Goal: Information Seeking & Learning: Learn about a topic

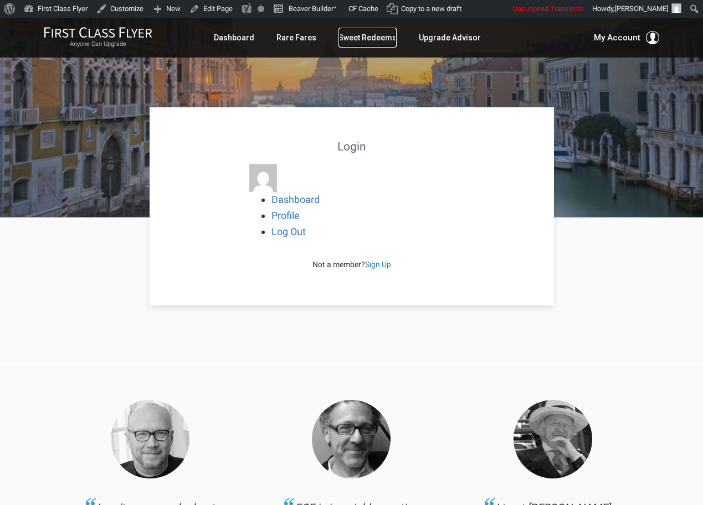
click at [389, 35] on link "Sweet Redeems" at bounding box center [367, 38] width 58 height 20
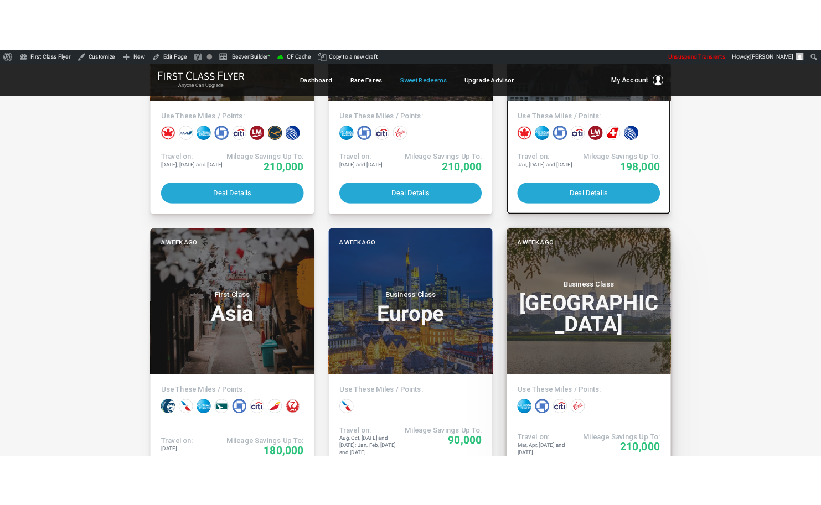
scroll to position [2578, 0]
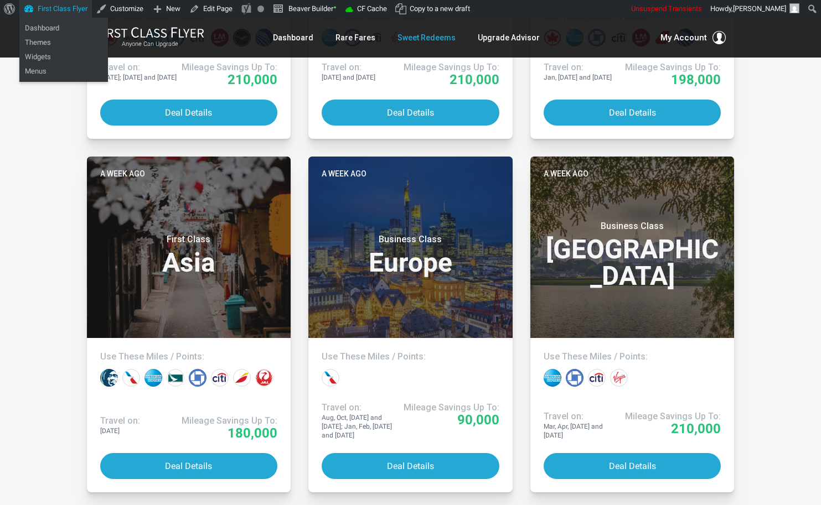
click at [81, 7] on link "First Class Flyer" at bounding box center [55, 9] width 73 height 18
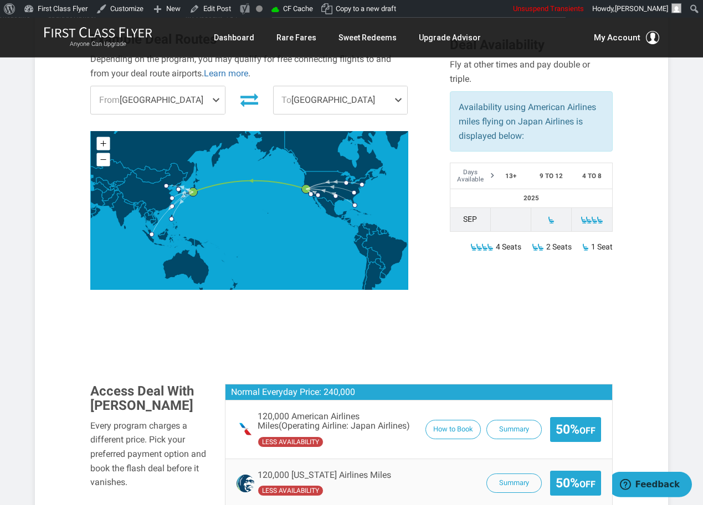
scroll to position [452, 0]
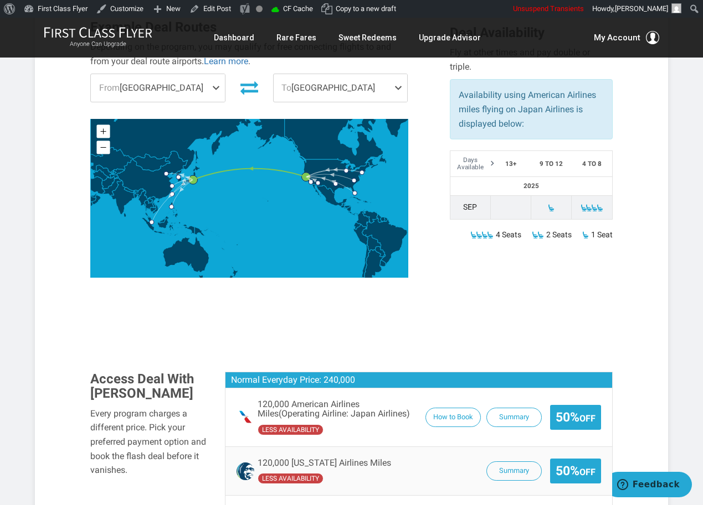
click at [2, 115] on article "Close-In > Japan Business Class Opportunities to Tokyo from San Francisco with …" at bounding box center [351, 493] width 703 height 1855
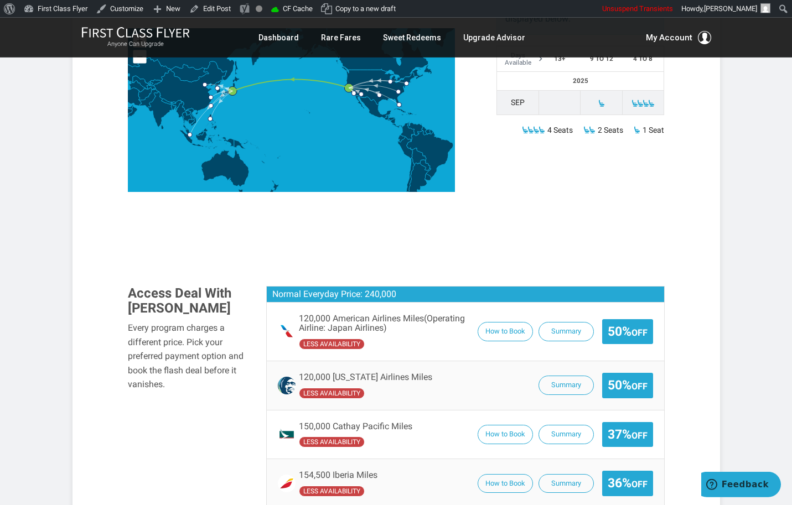
scroll to position [552, 0]
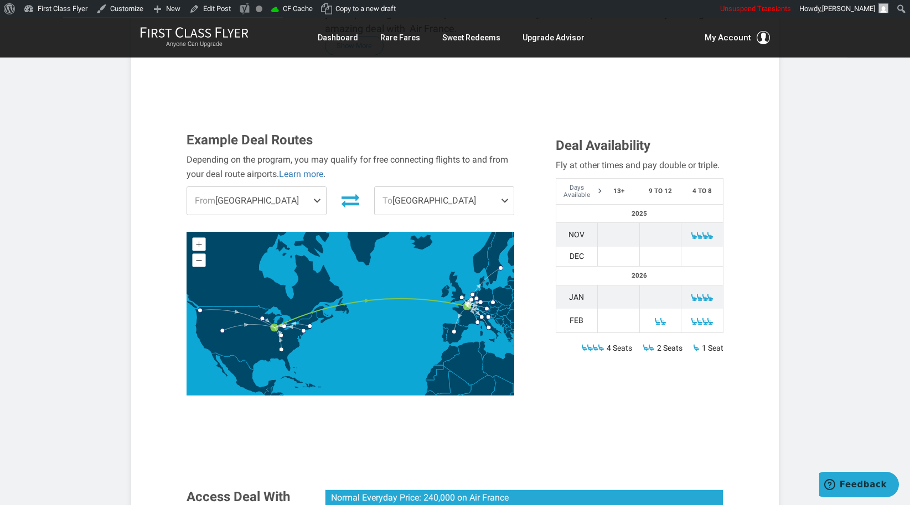
scroll to position [248, 0]
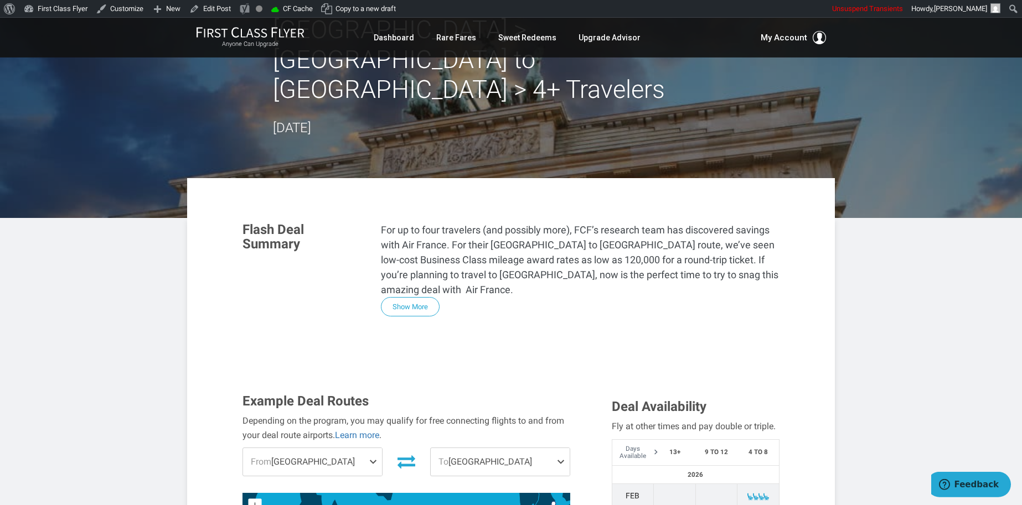
scroll to position [248, 0]
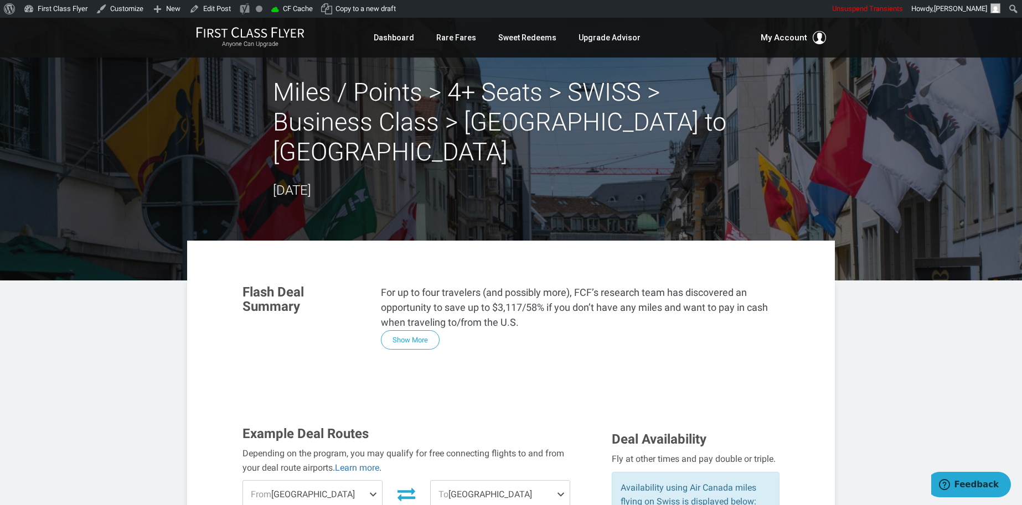
click at [387, 331] on button "Show More" at bounding box center [410, 340] width 59 height 19
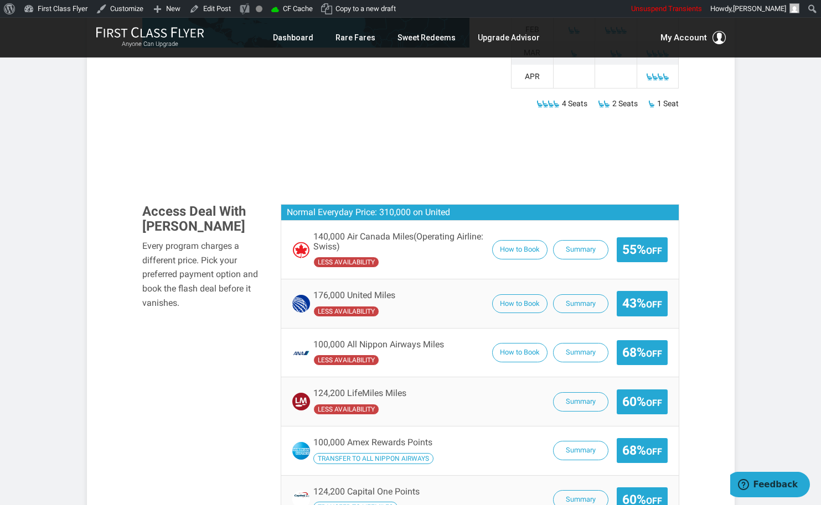
scroll to position [1196, 0]
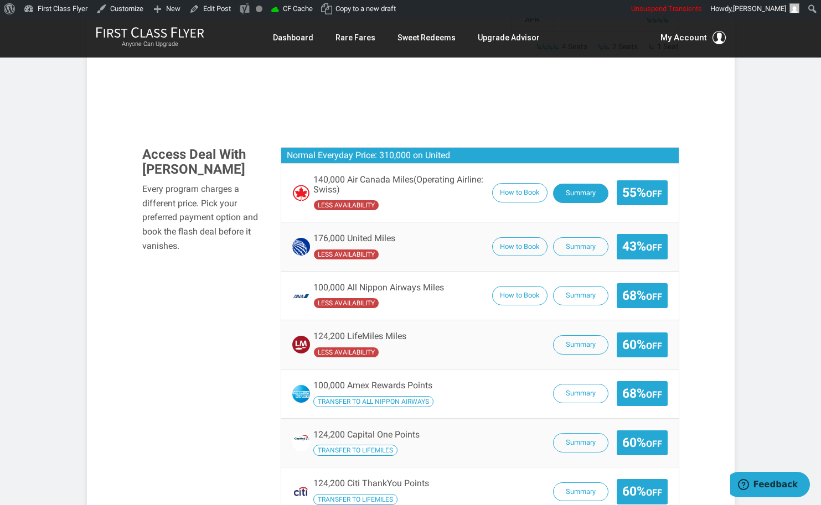
click at [576, 184] on button "Summary" at bounding box center [580, 193] width 55 height 19
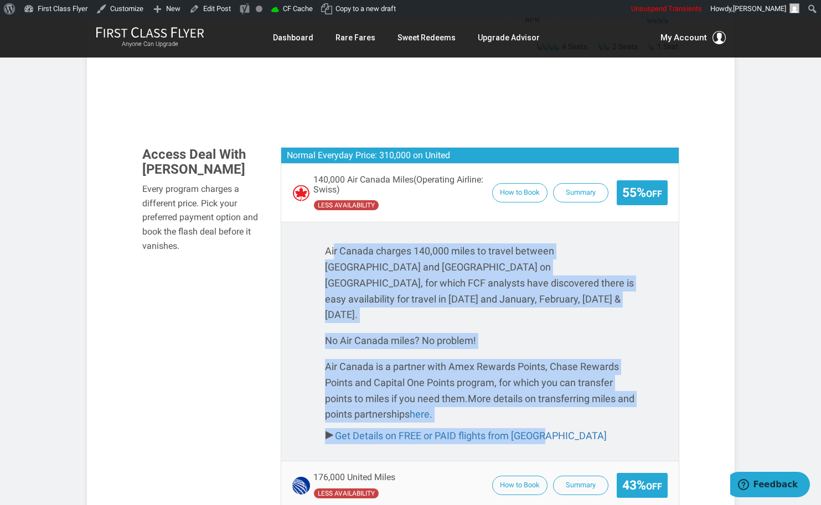
drag, startPoint x: 336, startPoint y: 210, endPoint x: 579, endPoint y: 379, distance: 295.5
click at [579, 379] on div "Air Canada charges 140,000 miles to travel between Chicago and Zurich on Swiss,…" at bounding box center [480, 344] width 310 height 201
click at [525, 254] on p "Air Canada charges 140,000 miles to travel between Chicago and Zurich on Swiss,…" at bounding box center [480, 284] width 310 height 80
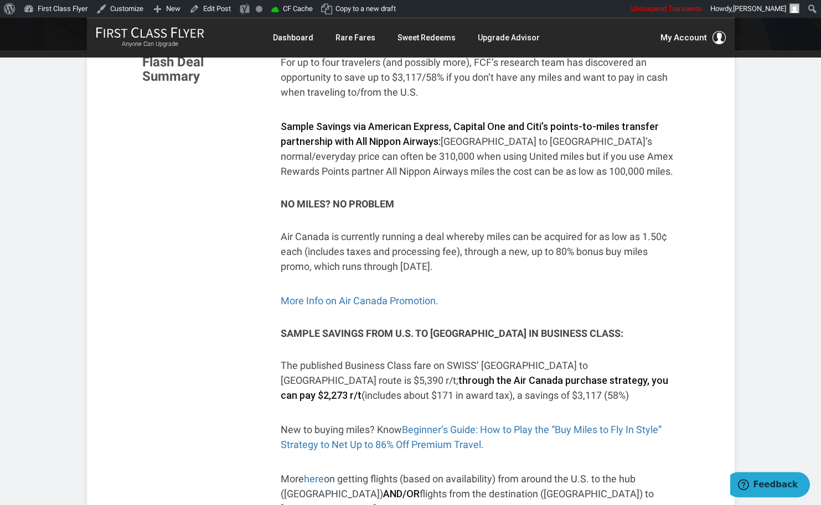
scroll to position [248, 0]
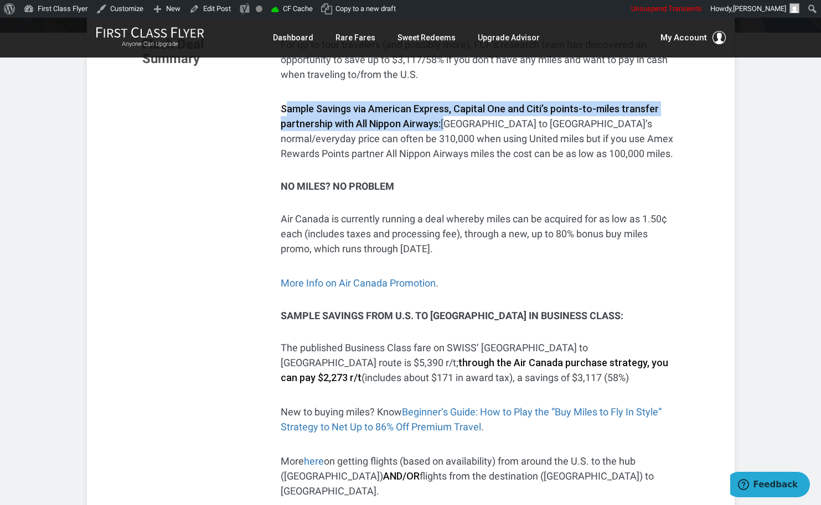
drag, startPoint x: 284, startPoint y: 78, endPoint x: 449, endPoint y: 99, distance: 166.3
click at [448, 101] on p "Sample Savings via American Express, Capital One and Citi’s points-to-miles tra…" at bounding box center [480, 131] width 399 height 60
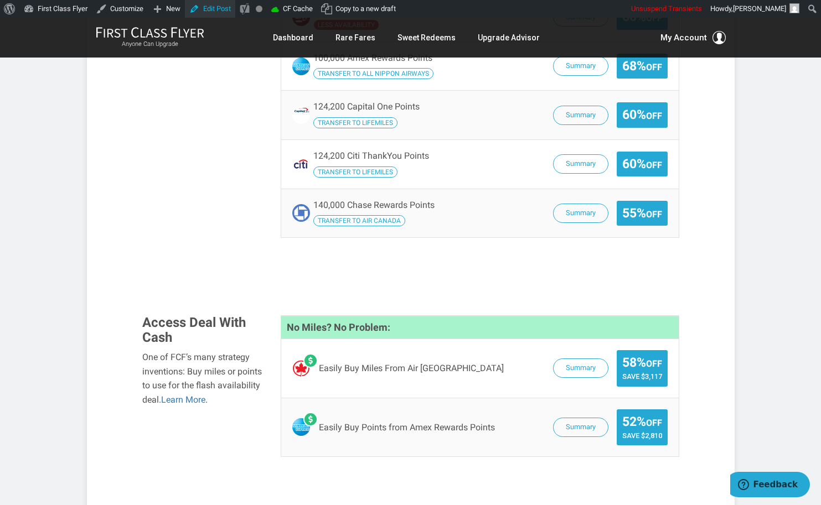
scroll to position [1789, 0]
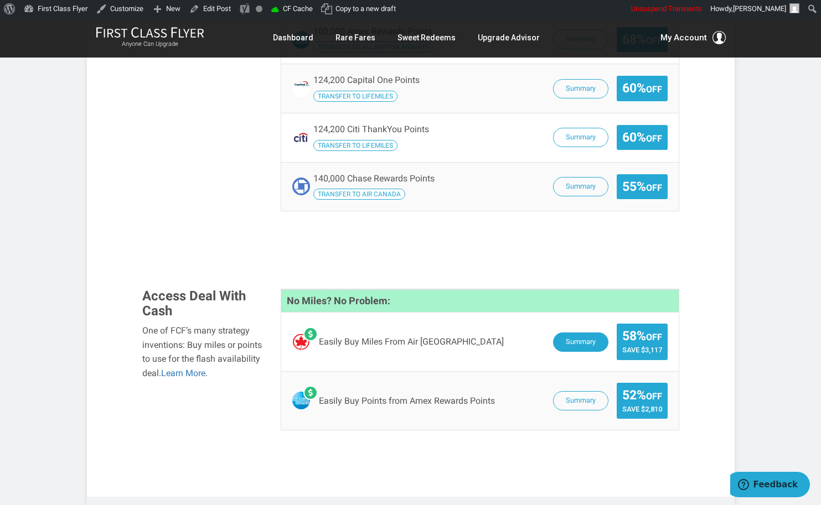
click at [572, 333] on button "Summary" at bounding box center [580, 342] width 55 height 19
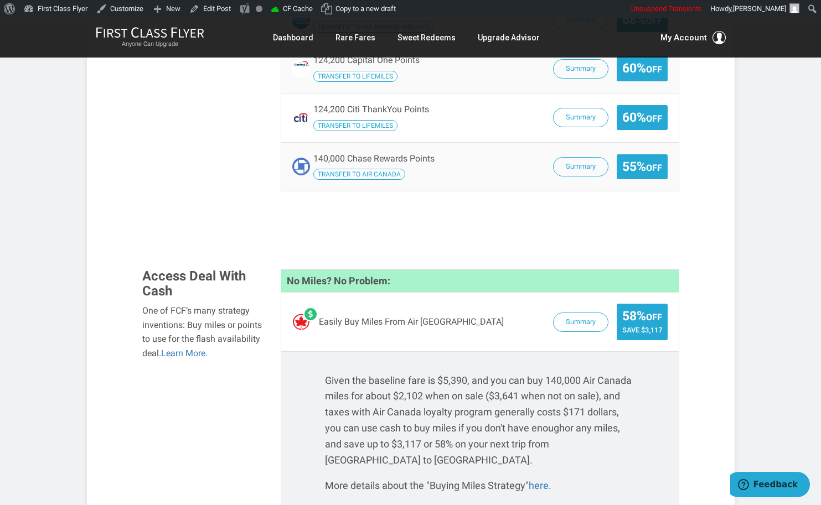
scroll to position [1851, 0]
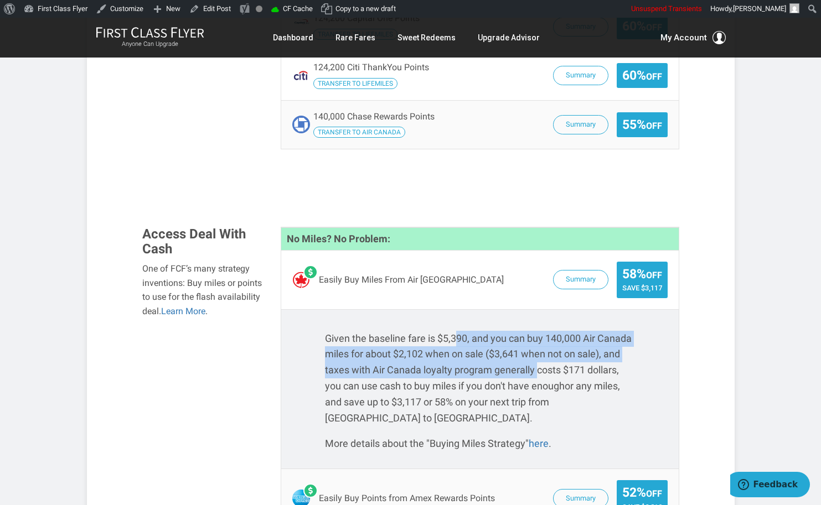
drag, startPoint x: 490, startPoint y: 283, endPoint x: 538, endPoint y: 313, distance: 56.5
click at [538, 331] on p "Given the baseline fare is $5,390, and you can buy 140,000 Air Canada miles for…" at bounding box center [480, 379] width 310 height 96
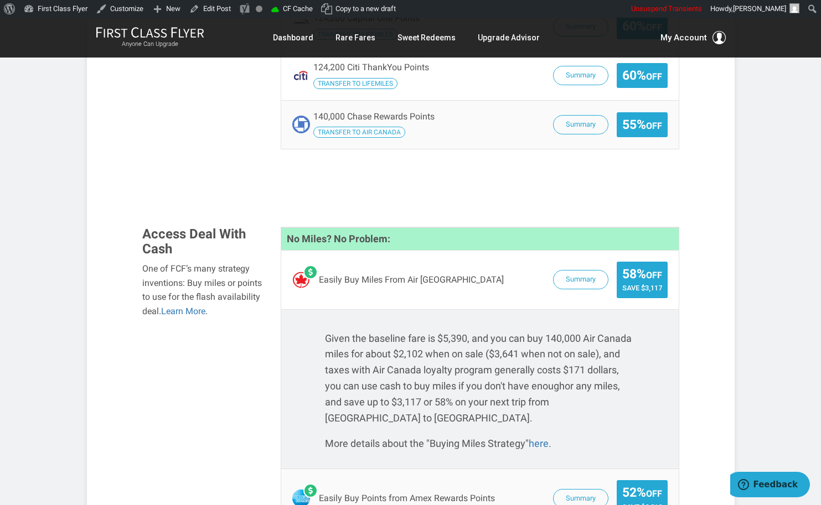
click at [528, 331] on p "Given the baseline fare is $5,390, and you can buy 140,000 Air Canada miles for…" at bounding box center [480, 379] width 310 height 96
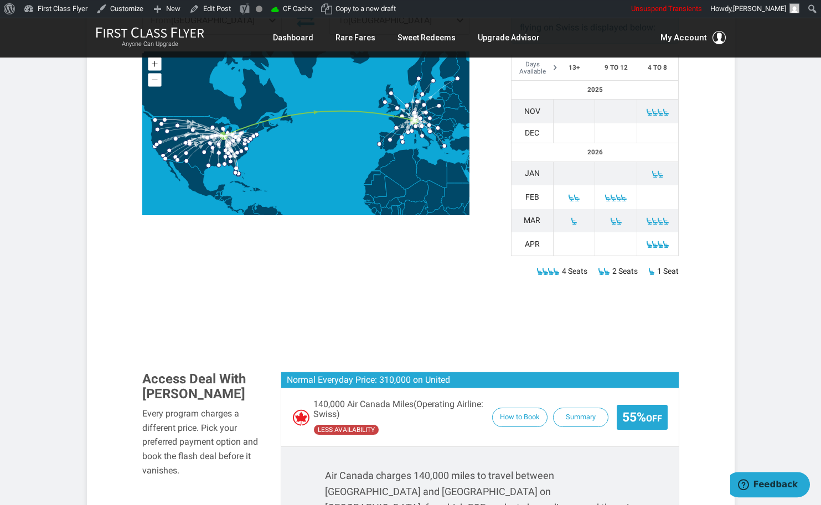
scroll to position [974, 0]
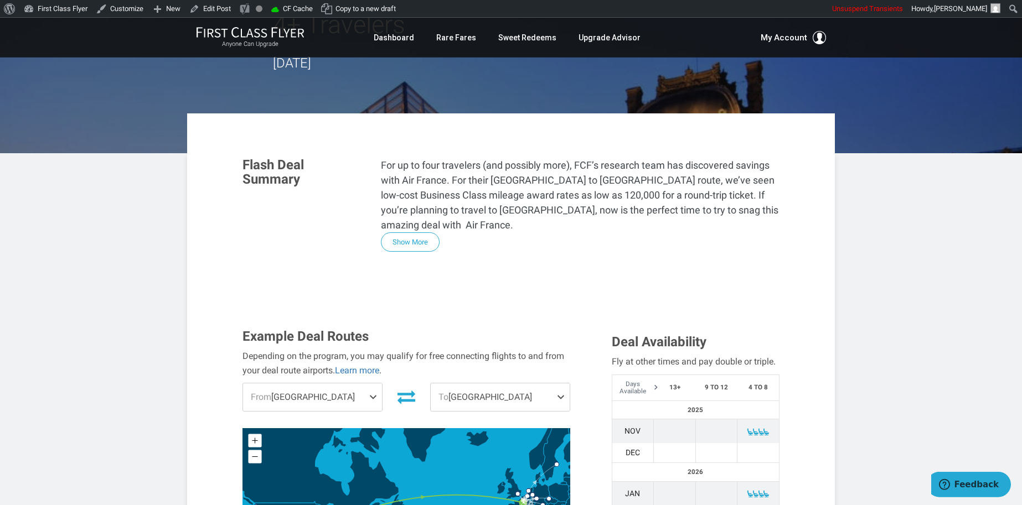
scroll to position [195, 0]
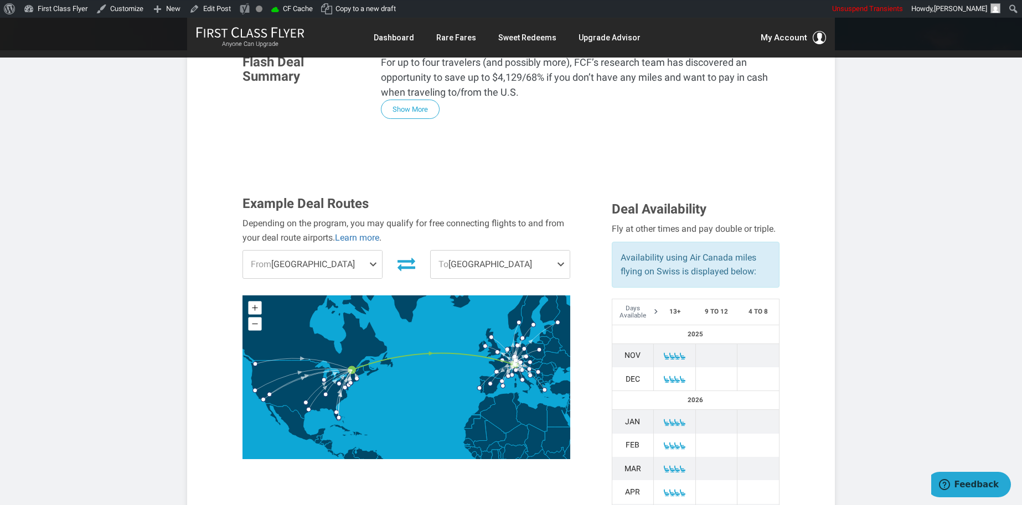
scroll to position [354, 0]
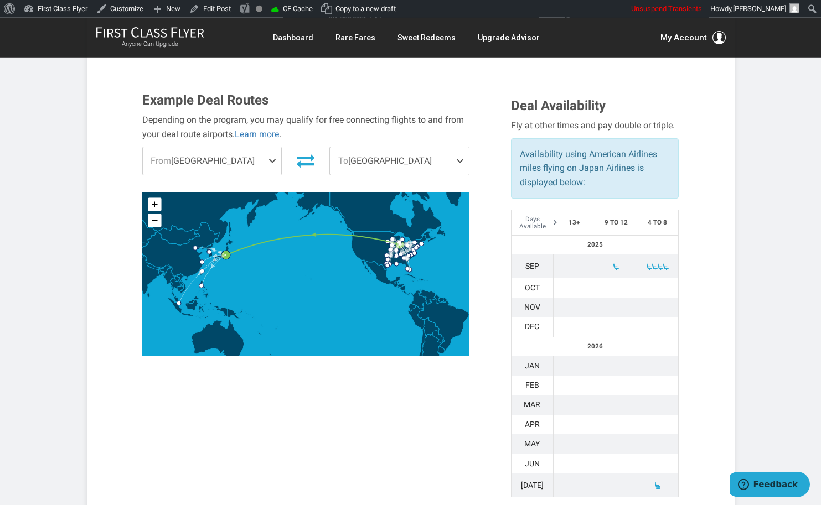
scroll to position [425, 0]
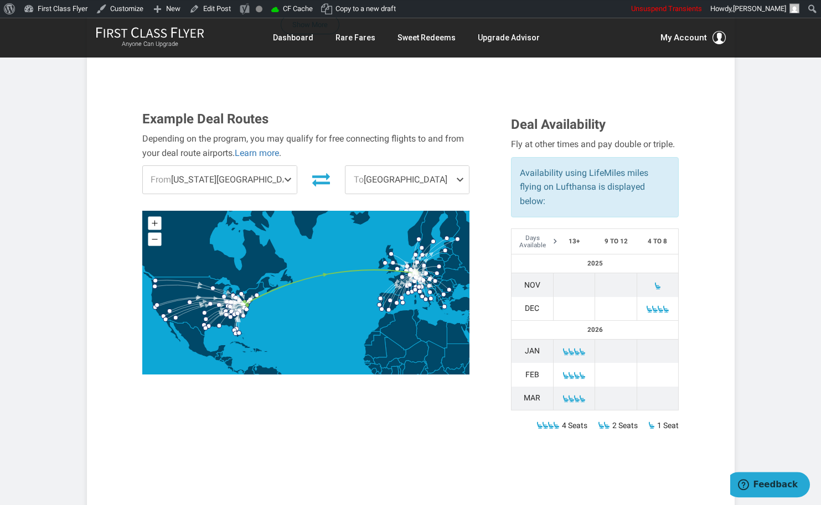
scroll to position [523, 0]
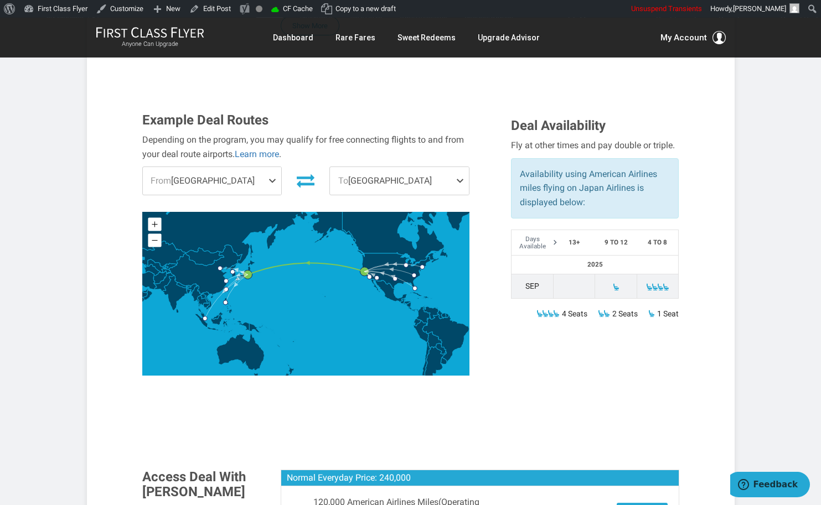
scroll to position [363, 0]
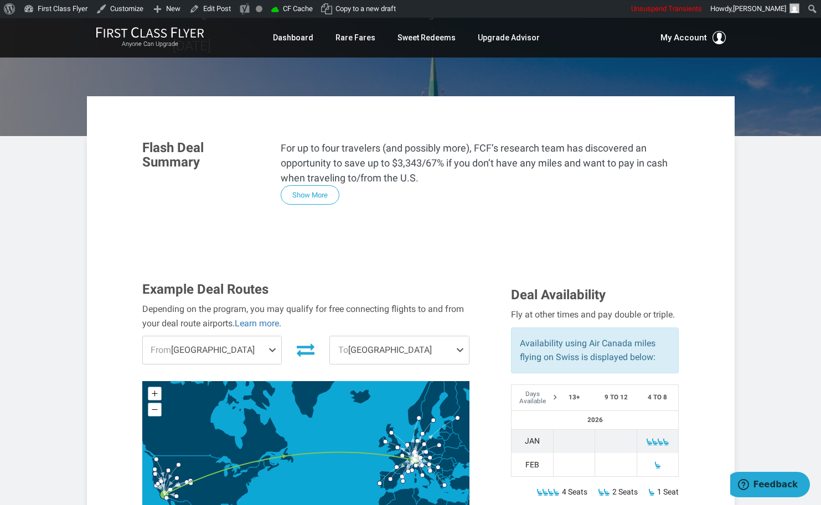
scroll to position [168, 0]
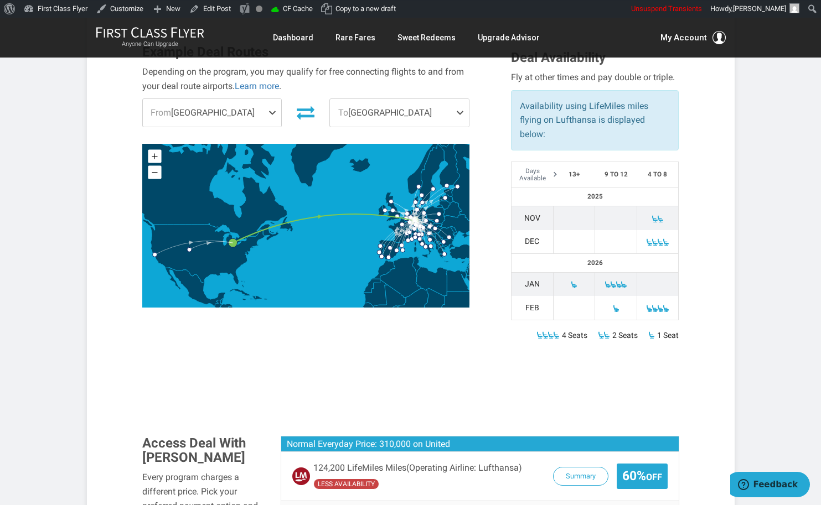
scroll to position [221, 0]
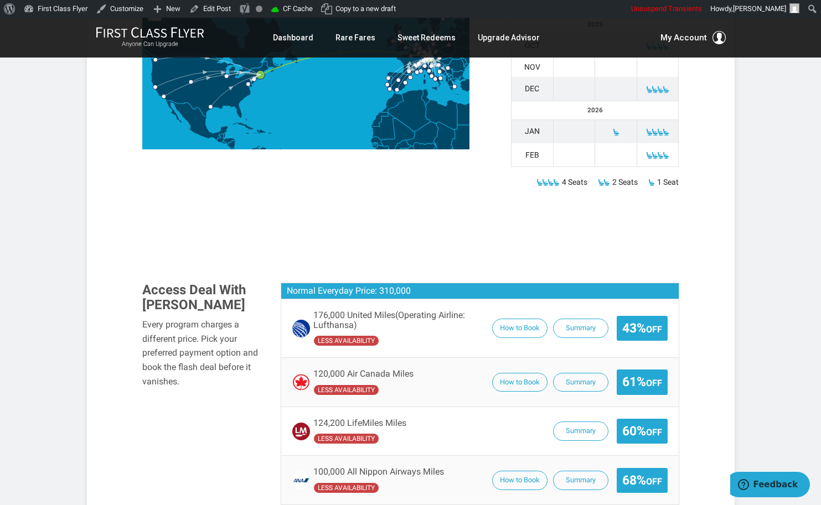
scroll to position [638, 0]
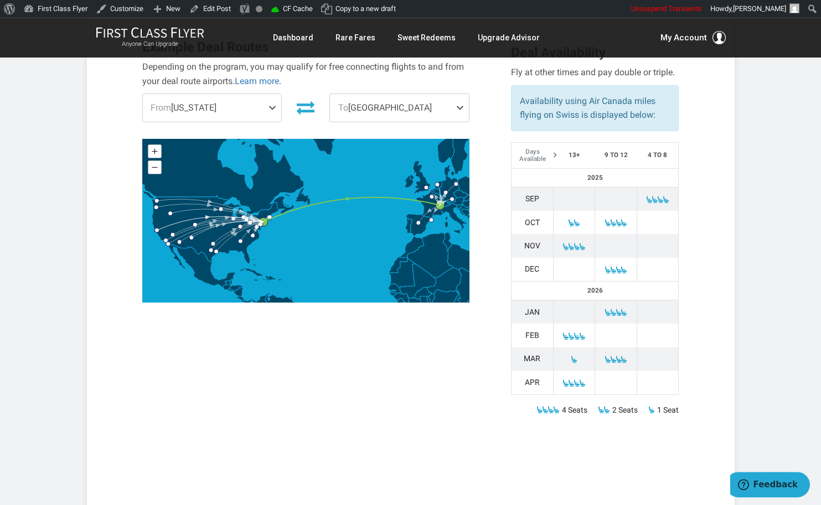
scroll to position [469, 0]
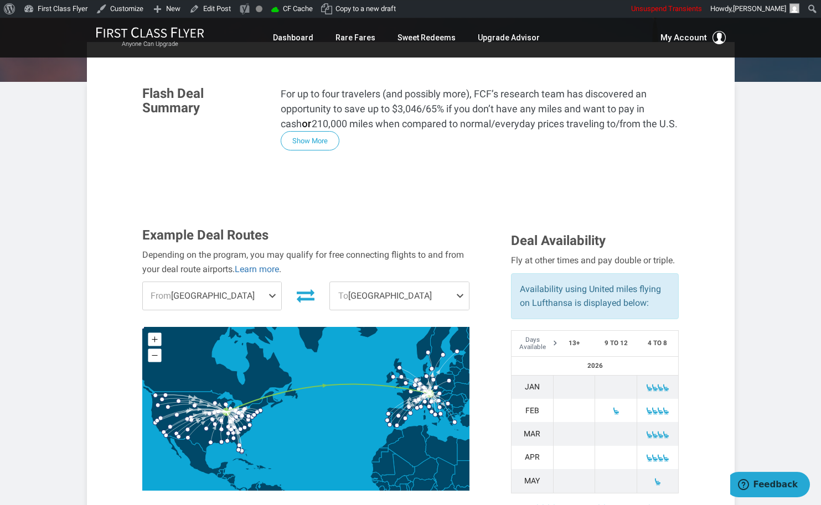
scroll to position [257, 0]
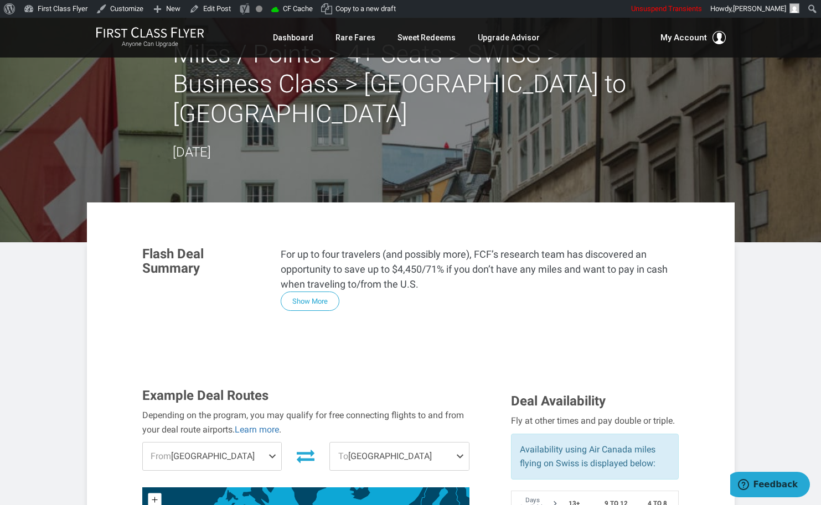
scroll to position [53, 0]
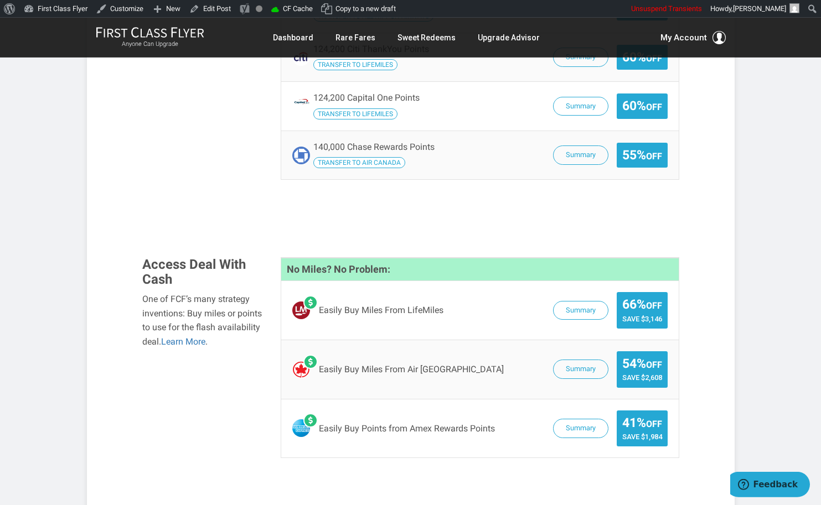
scroll to position [1178, 0]
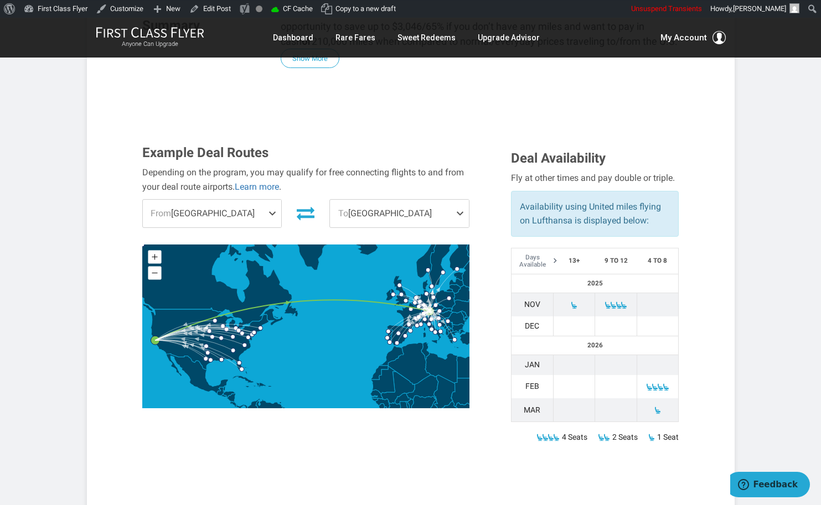
scroll to position [283, 0]
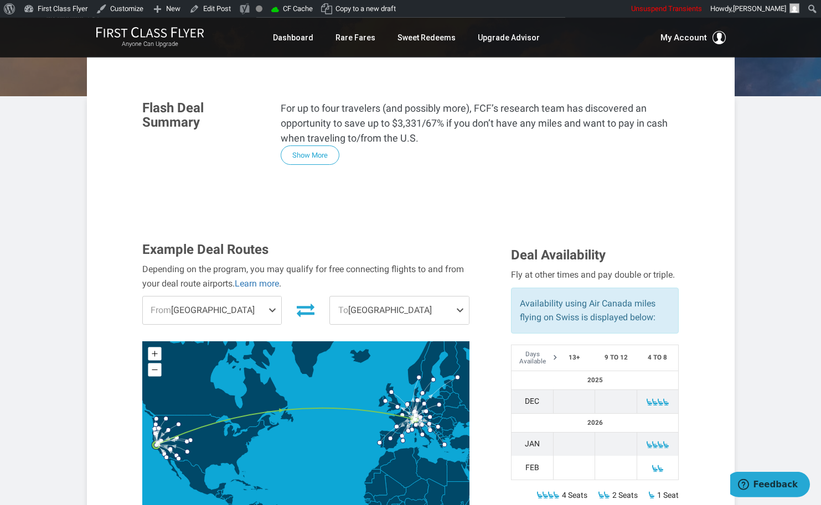
scroll to position [186, 0]
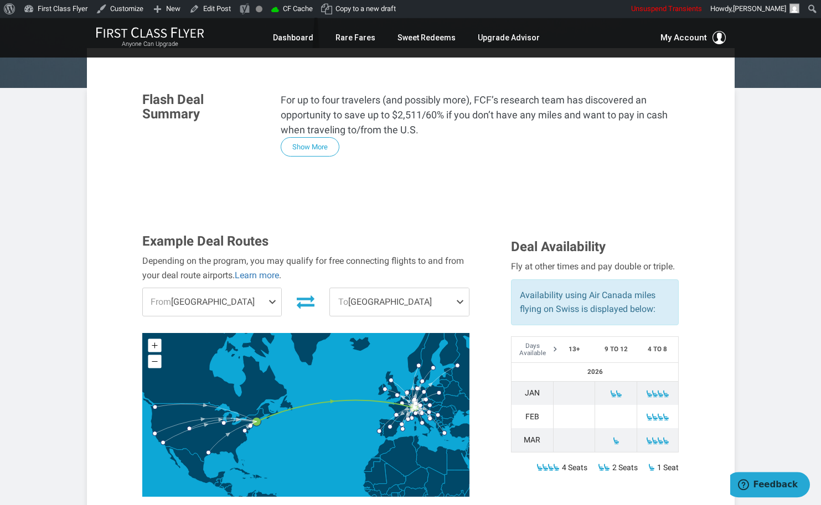
scroll to position [204, 0]
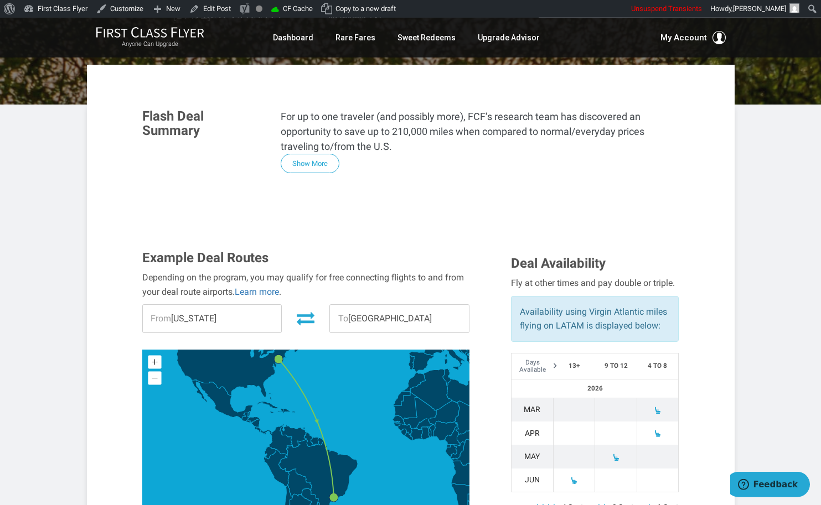
scroll to position [239, 0]
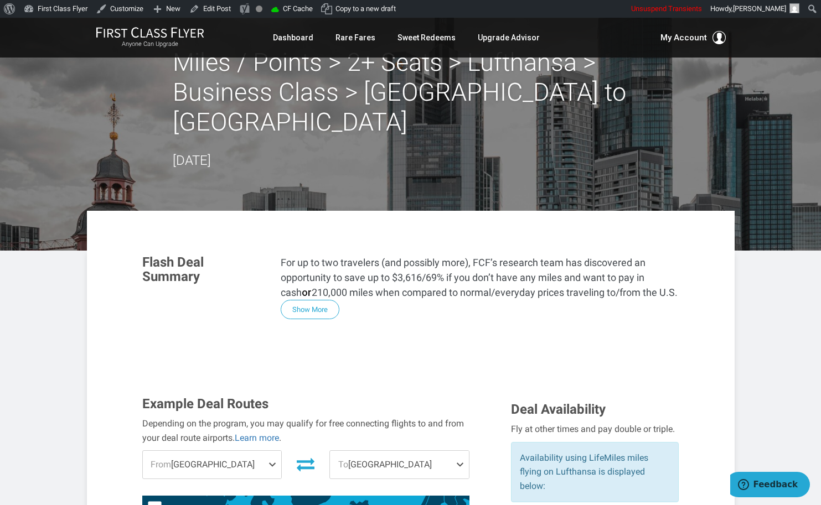
scroll to position [186, 0]
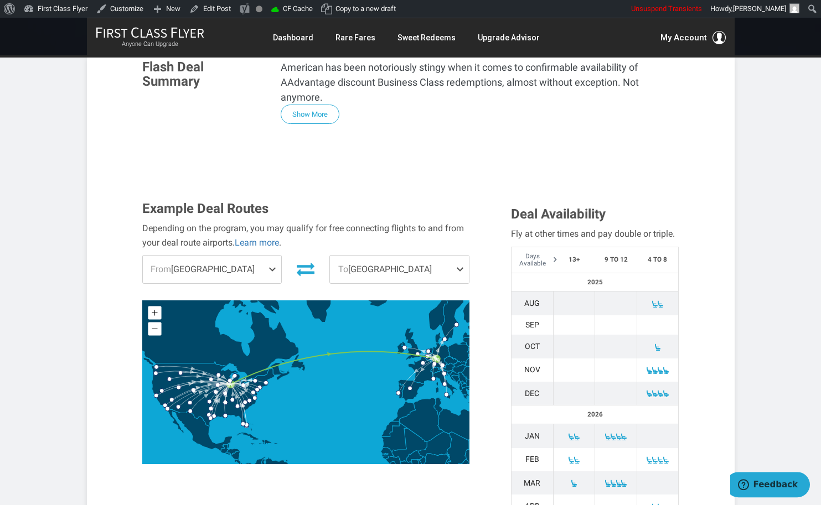
scroll to position [345, 0]
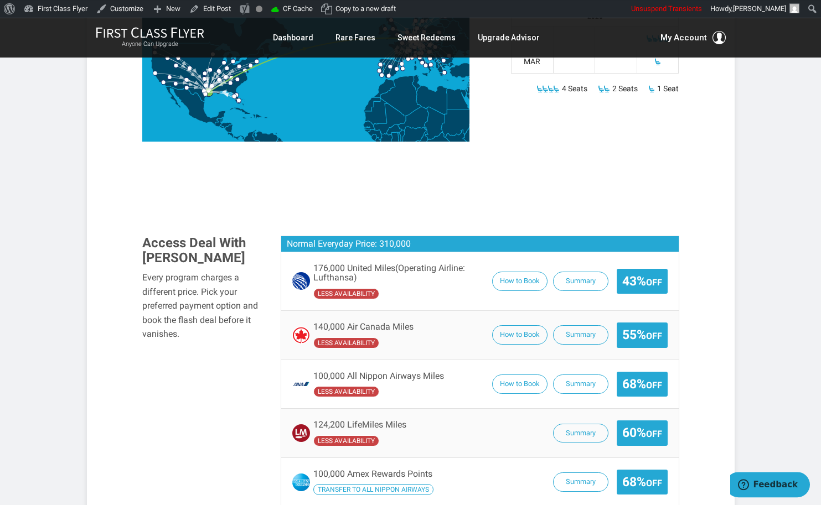
scroll to position [558, 0]
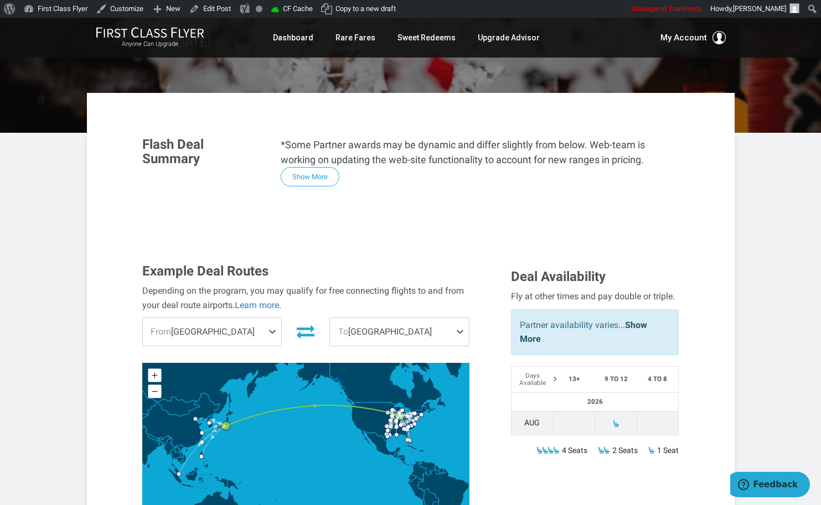
scroll to position [195, 0]
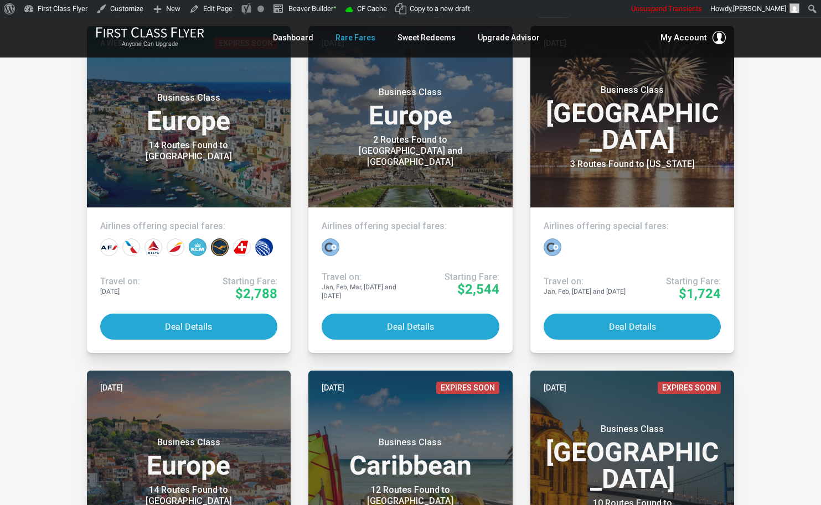
scroll to position [1497, 0]
